Goal: Transaction & Acquisition: Purchase product/service

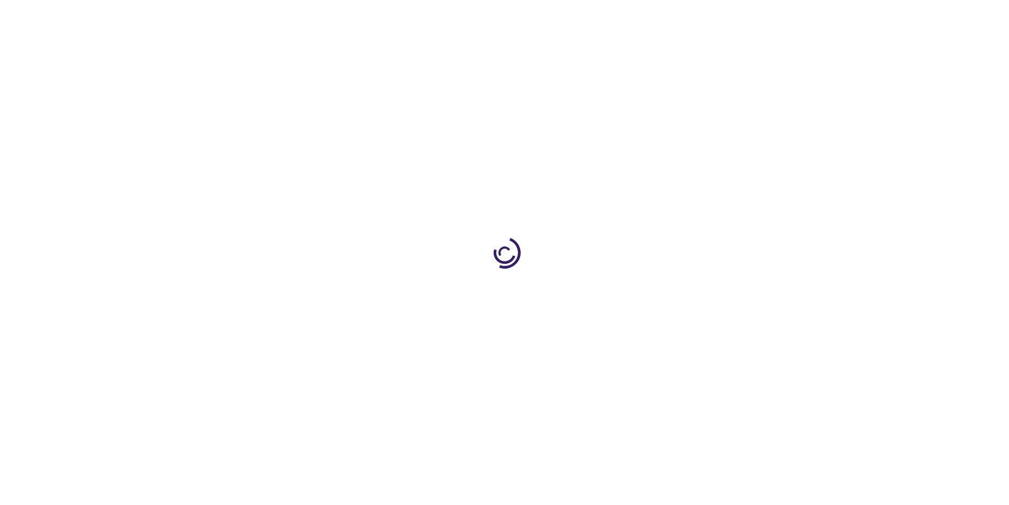
type input "1"
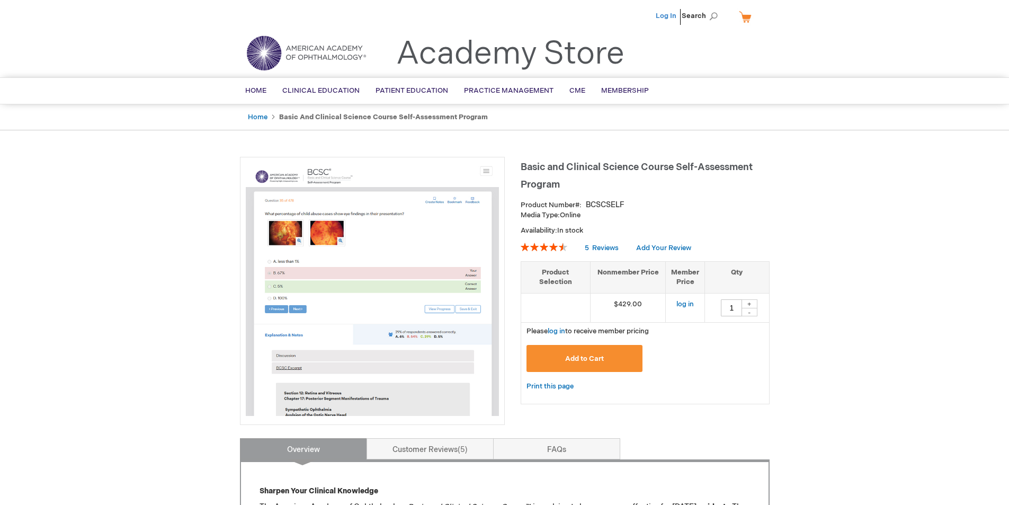
click at [663, 17] on link "Log In" at bounding box center [666, 16] width 21 height 8
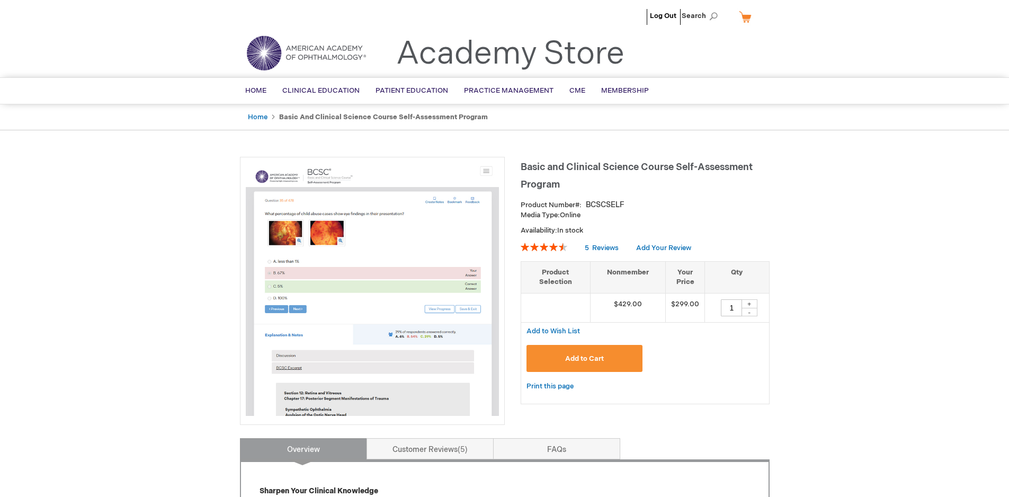
type input "1"
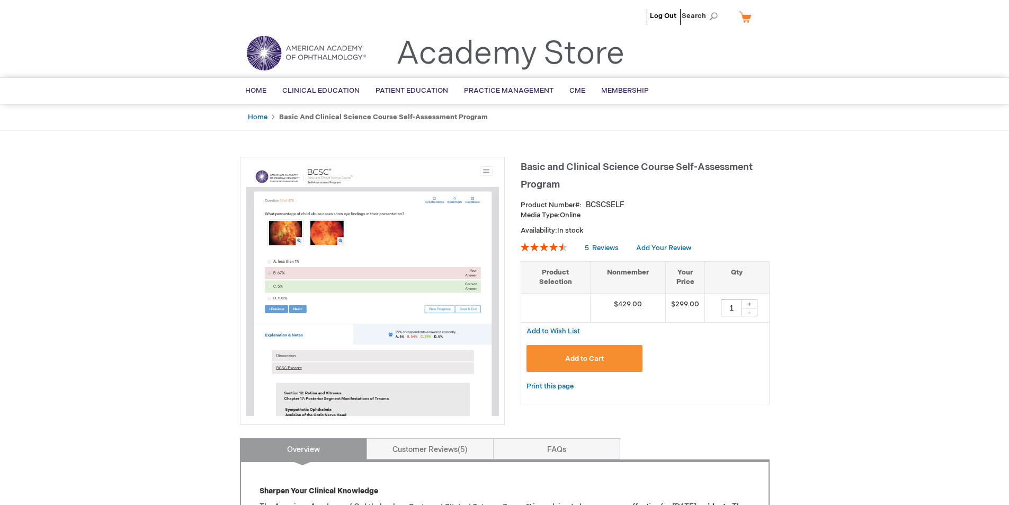
drag, startPoint x: 662, startPoint y: 9, endPoint x: 724, endPoint y: 220, distance: 220.3
click at [286, 116] on strong "Basic and Clinical Science Course Self-Assessment Program" at bounding box center [383, 117] width 209 height 8
click at [269, 120] on li "Home" at bounding box center [263, 117] width 30 height 10
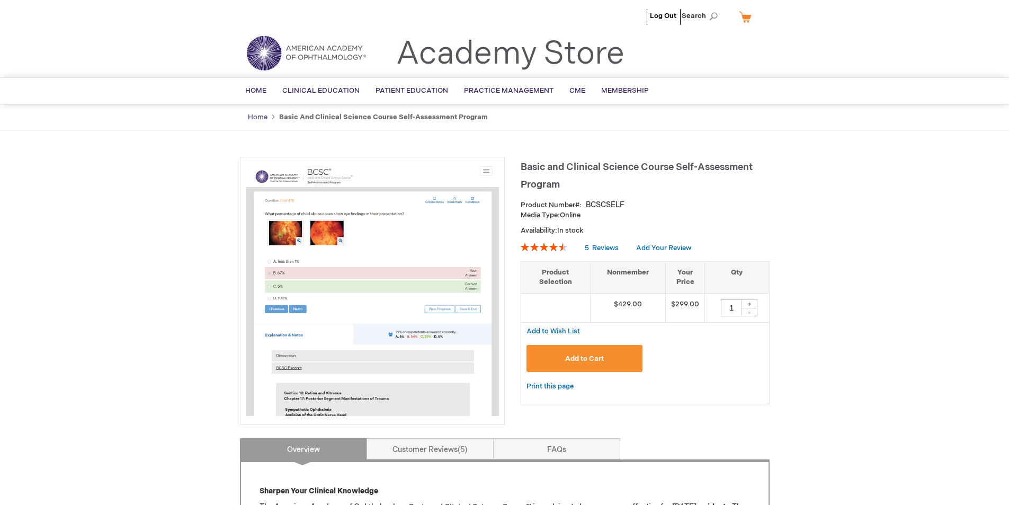
click at [260, 116] on link "Home" at bounding box center [258, 117] width 20 height 8
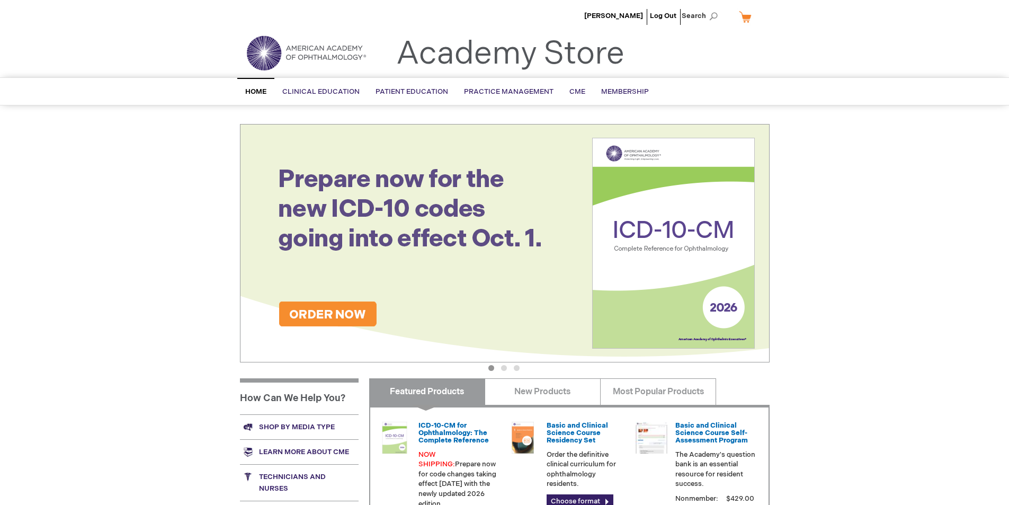
scroll to position [159, 0]
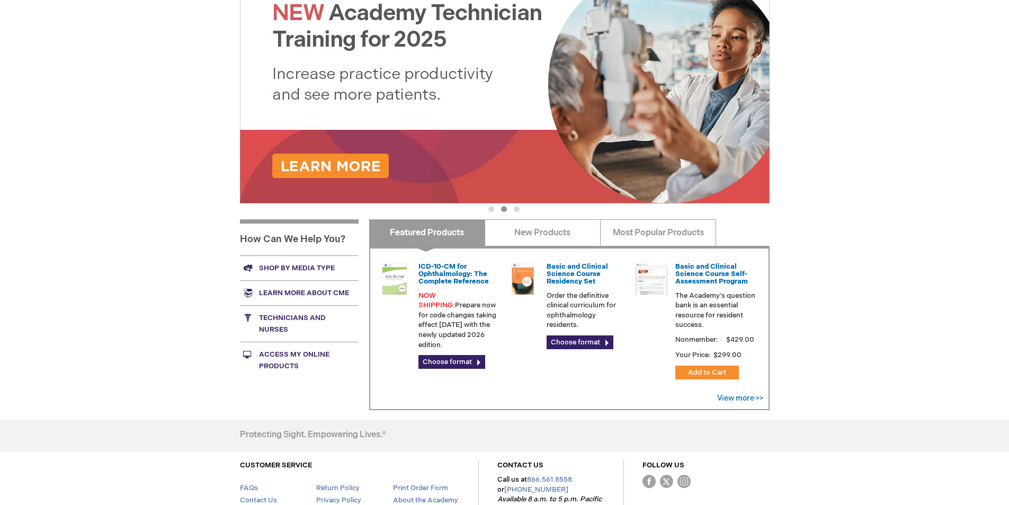
click at [290, 349] on link "Access My Online Products" at bounding box center [299, 360] width 119 height 37
